Goal: Find specific page/section: Find specific page/section

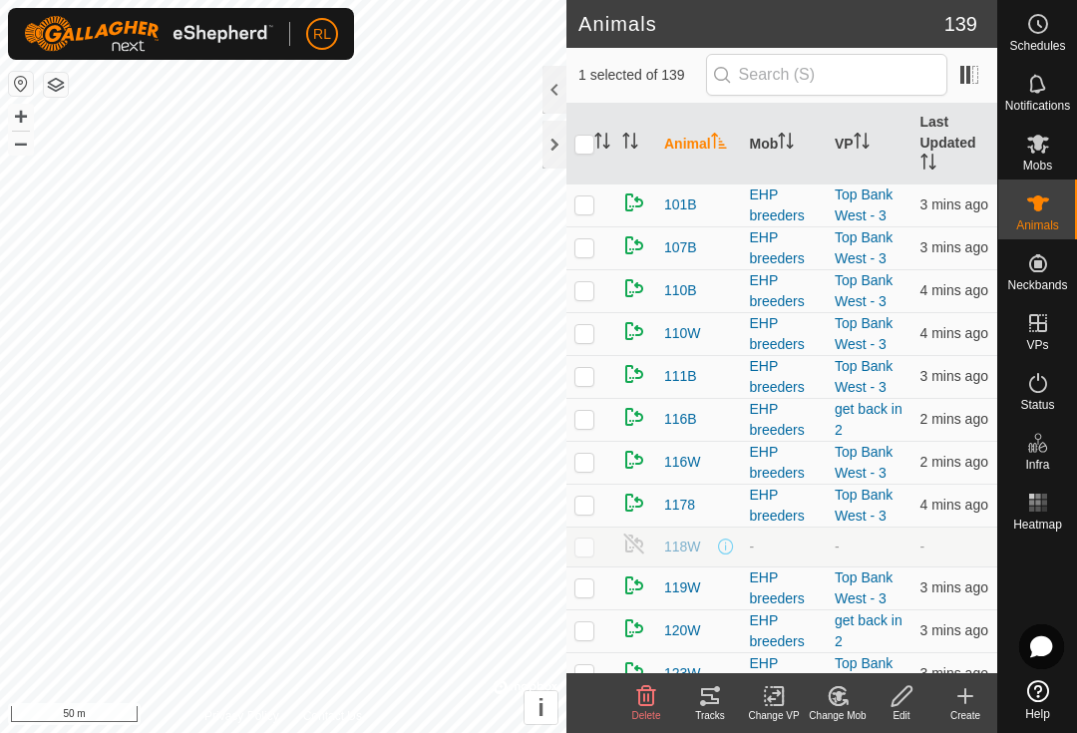
checkbox input "false"
checkbox input "true"
checkbox input "false"
